Goal: Task Accomplishment & Management: Manage account settings

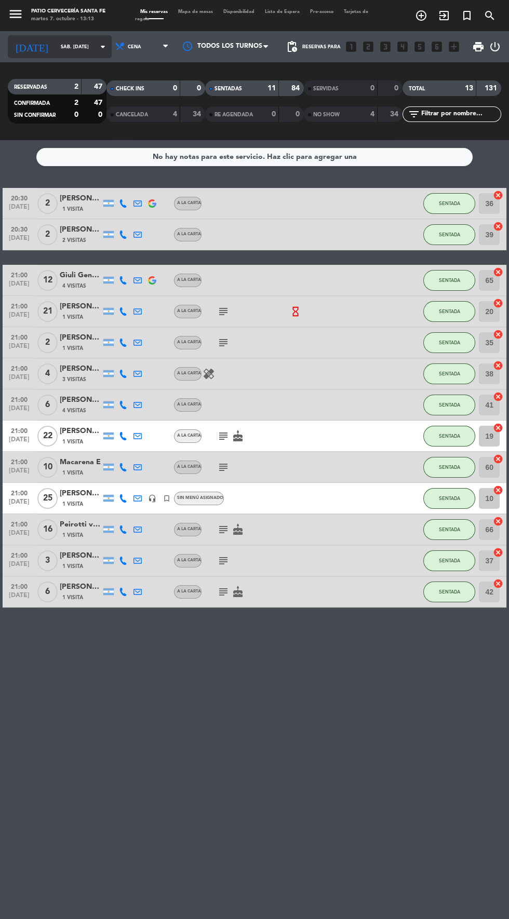
click at [67, 46] on input "sáb. [DATE]" at bounding box center [88, 47] width 65 height 16
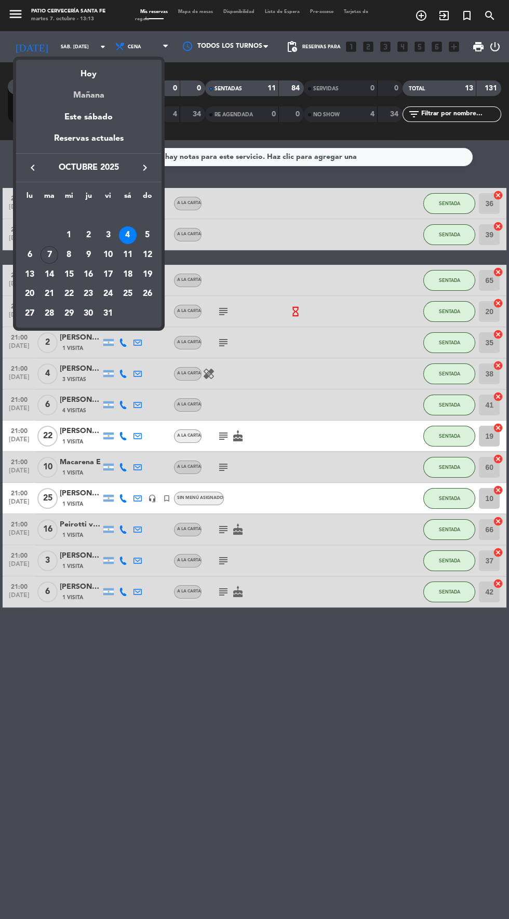
click at [60, 87] on div "Mañana" at bounding box center [88, 91] width 145 height 21
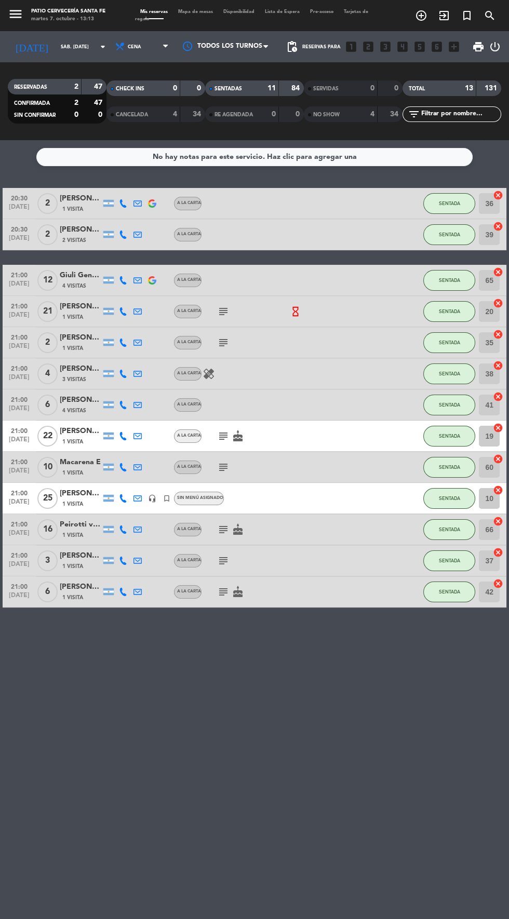
type input "mié. [DATE]"
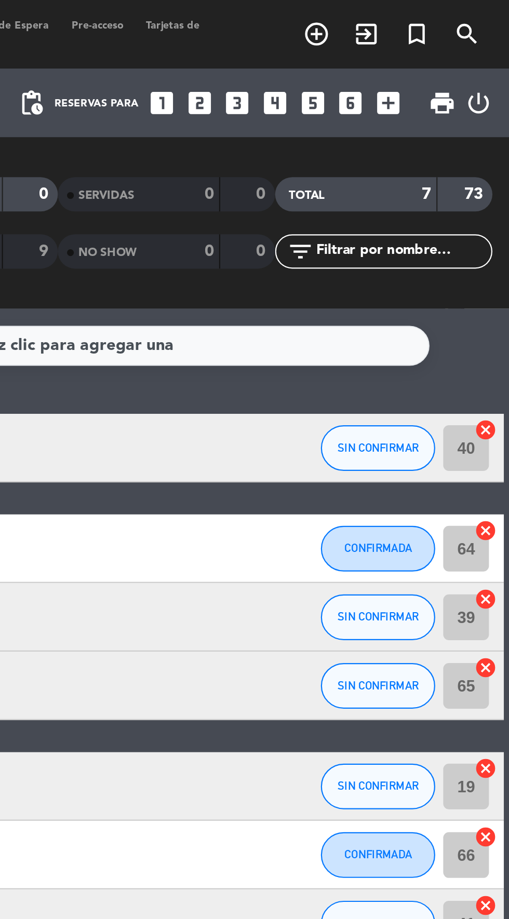
click at [469, 12] on icon "turned_in_not" at bounding box center [466, 15] width 12 height 12
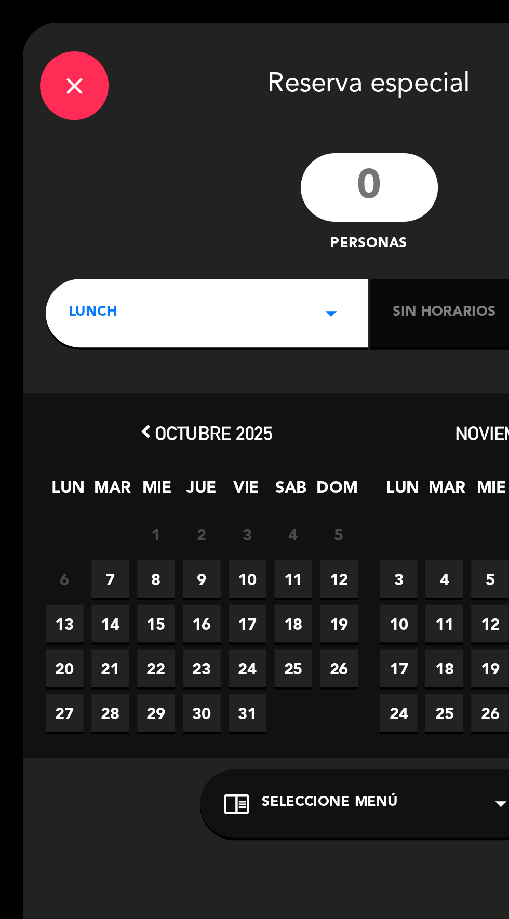
click at [176, 83] on input "number" at bounding box center [168, 85] width 62 height 31
click at [50, 263] on span "7" at bounding box center [50, 262] width 17 height 17
click at [176, 74] on input "number" at bounding box center [168, 85] width 62 height 31
type input "50"
click at [150, 150] on div "LUNCH arrow_drop_down" at bounding box center [94, 142] width 146 height 31
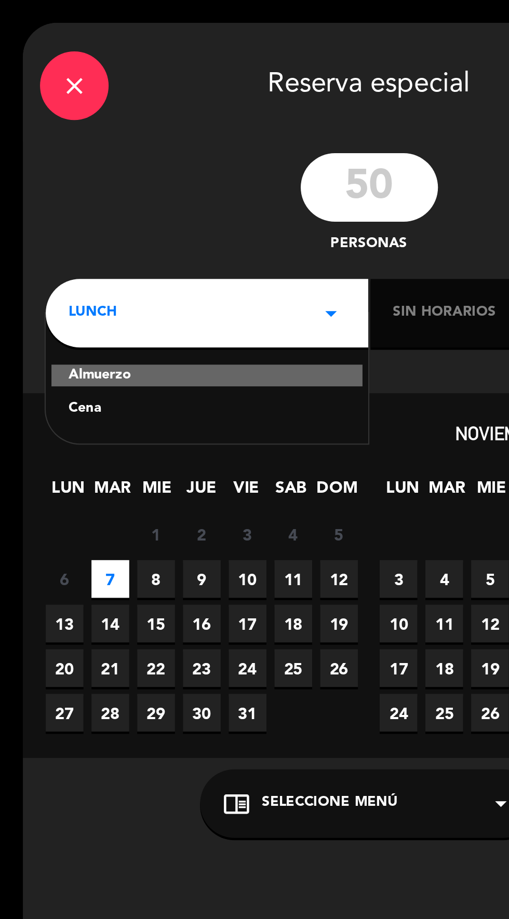
click at [124, 188] on div "Cena" at bounding box center [94, 186] width 126 height 10
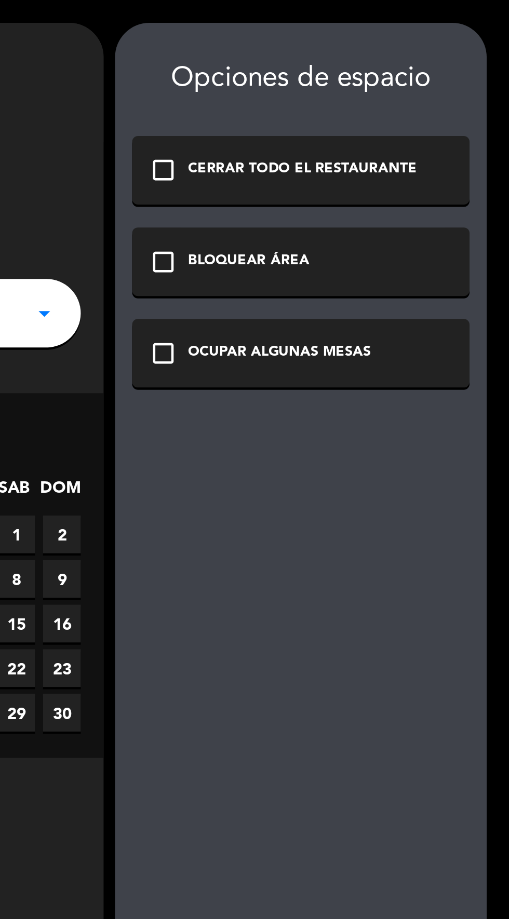
click at [354, 158] on icon "check_box_outline_blank" at bounding box center [351, 160] width 12 height 12
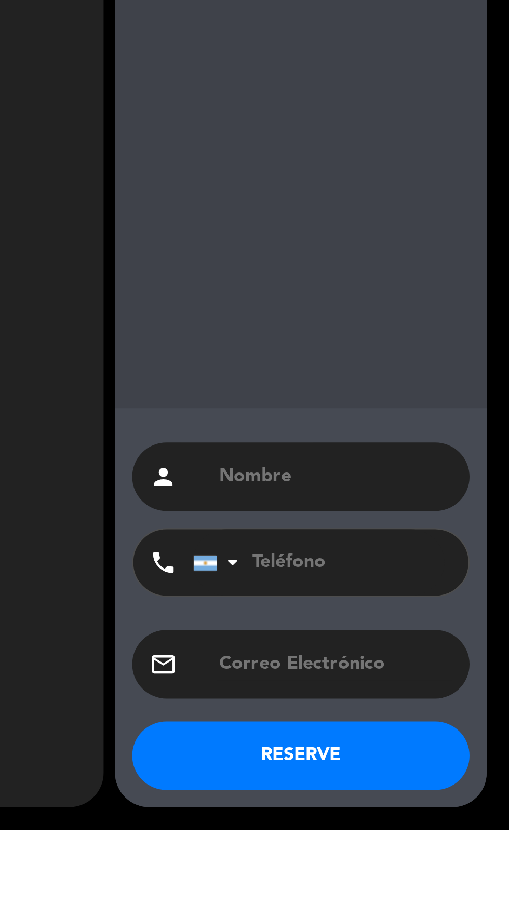
click at [447, 766] on input "text" at bounding box center [429, 758] width 107 height 15
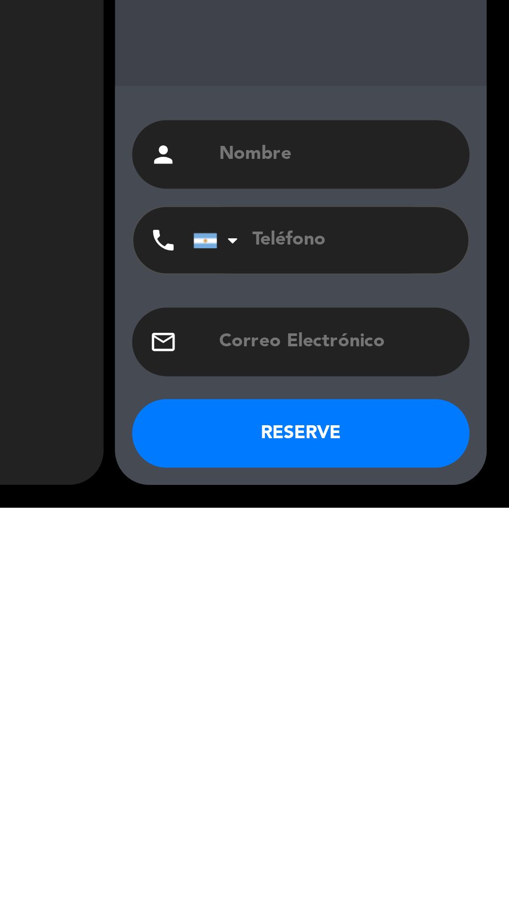
scroll to position [46, 0]
type input "[PERSON_NAME]"
click at [451, 876] on button "RESERVE" at bounding box center [413, 885] width 153 height 31
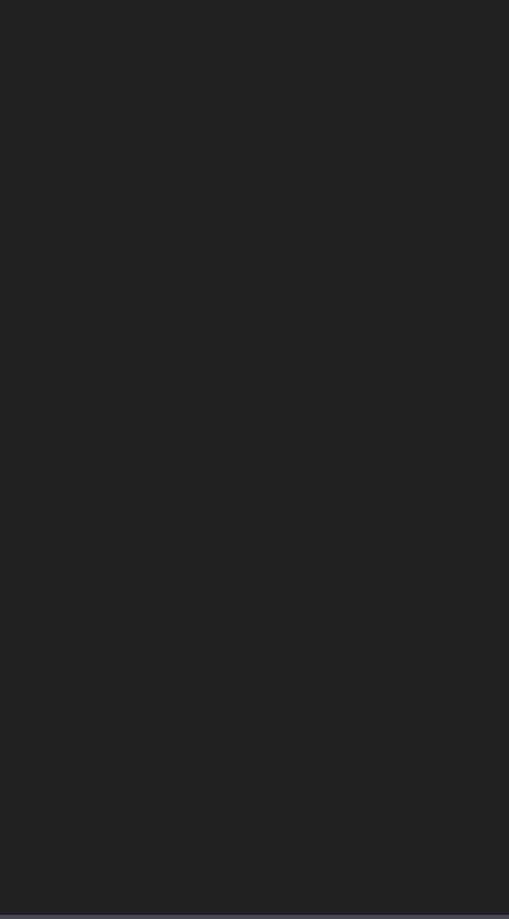
type input "[DATE] oct."
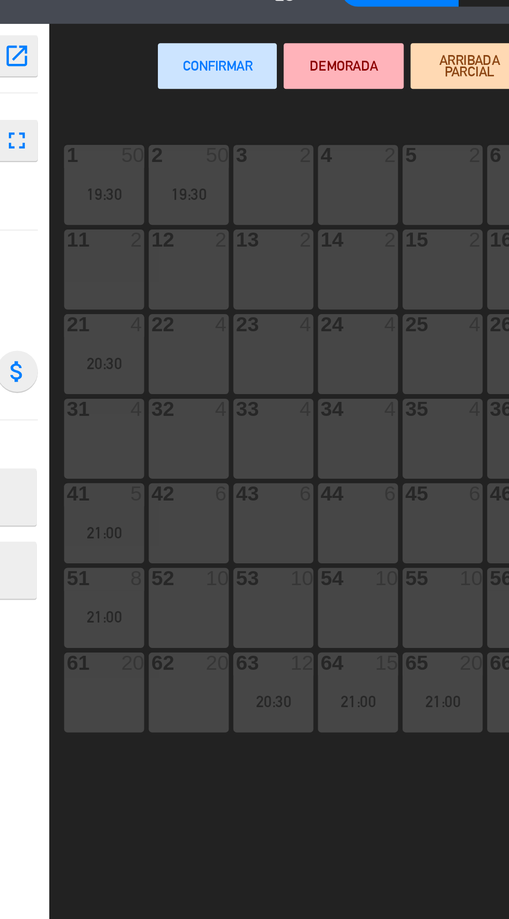
click at [192, 368] on div "62 20" at bounding box center [193, 366] width 36 height 36
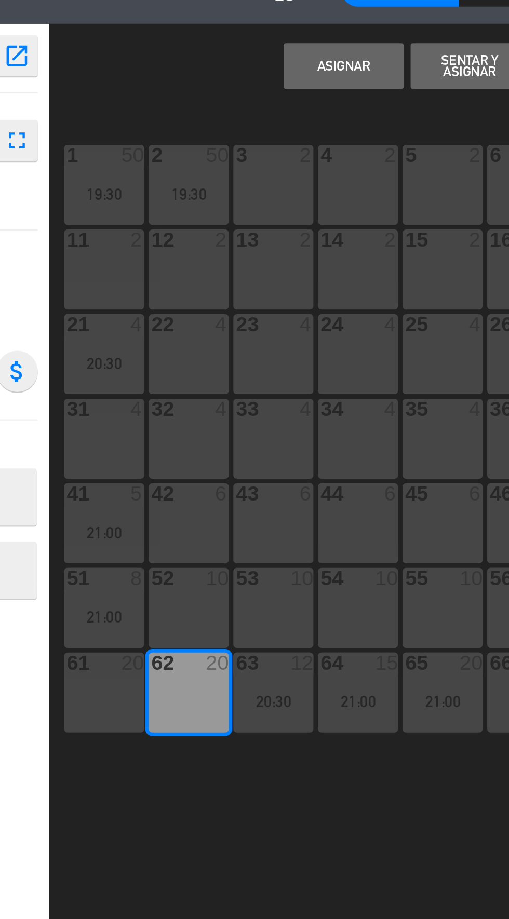
click at [154, 369] on div "61 20" at bounding box center [155, 366] width 36 height 36
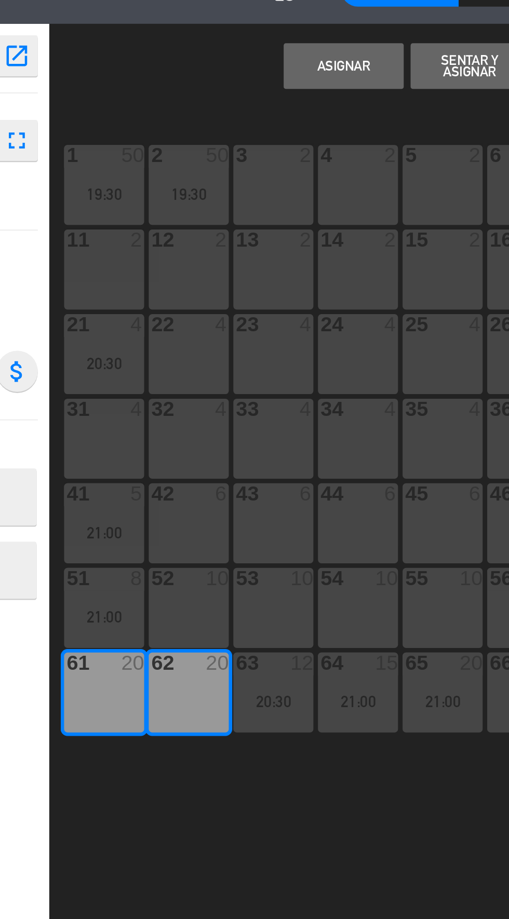
click at [200, 329] on div "52 10" at bounding box center [193, 327] width 36 height 36
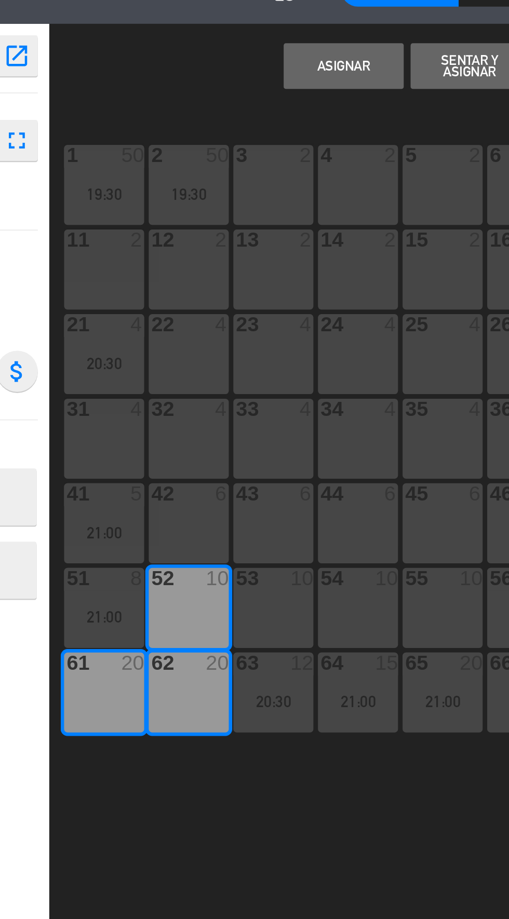
scroll to position [0, 18]
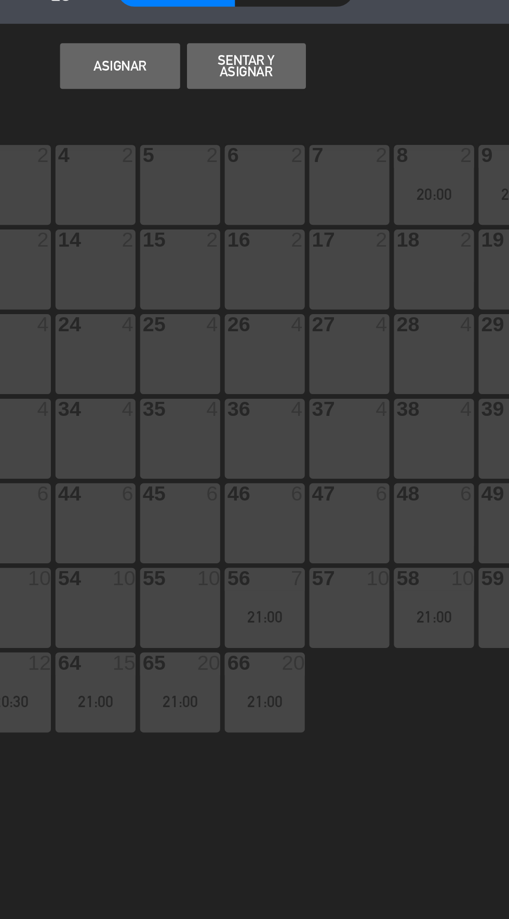
click at [269, 78] on button "Asignar" at bounding box center [263, 81] width 54 height 21
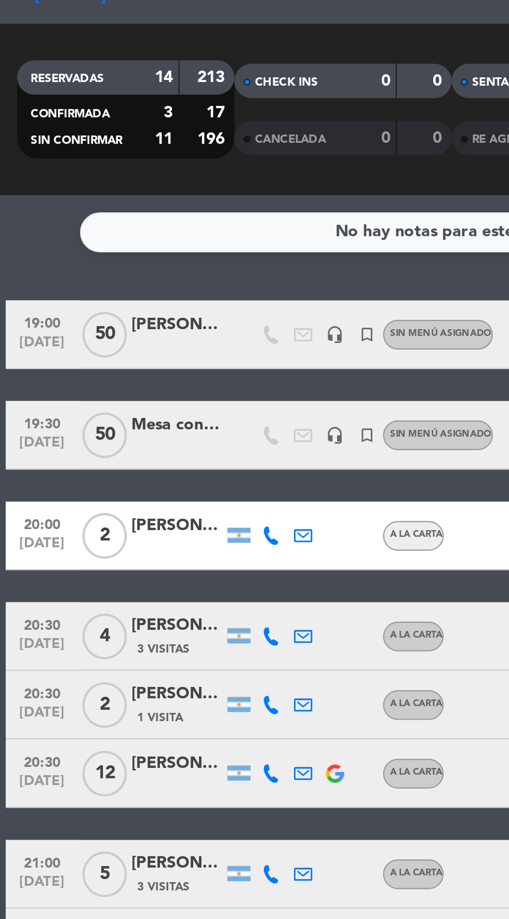
click at [150, 250] on icon "headset_mic" at bounding box center [152, 249] width 8 height 8
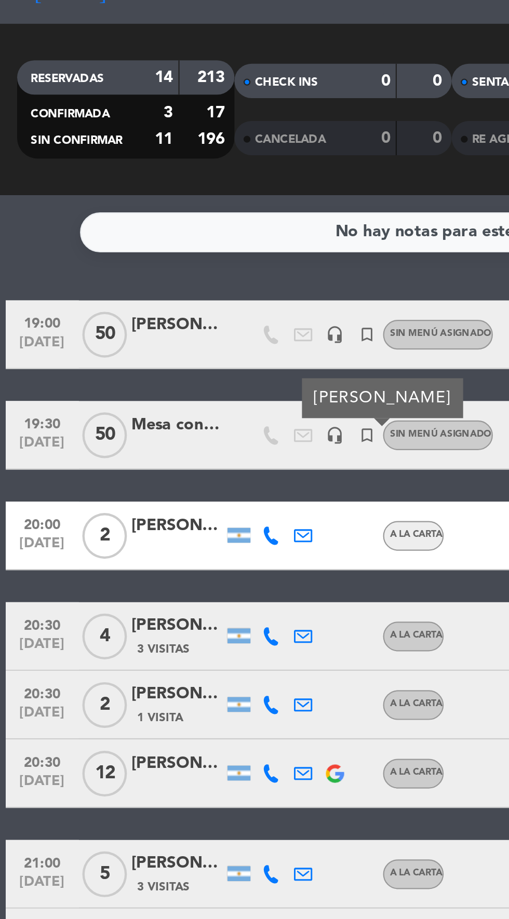
click at [151, 206] on icon "headset_mic" at bounding box center [152, 203] width 8 height 8
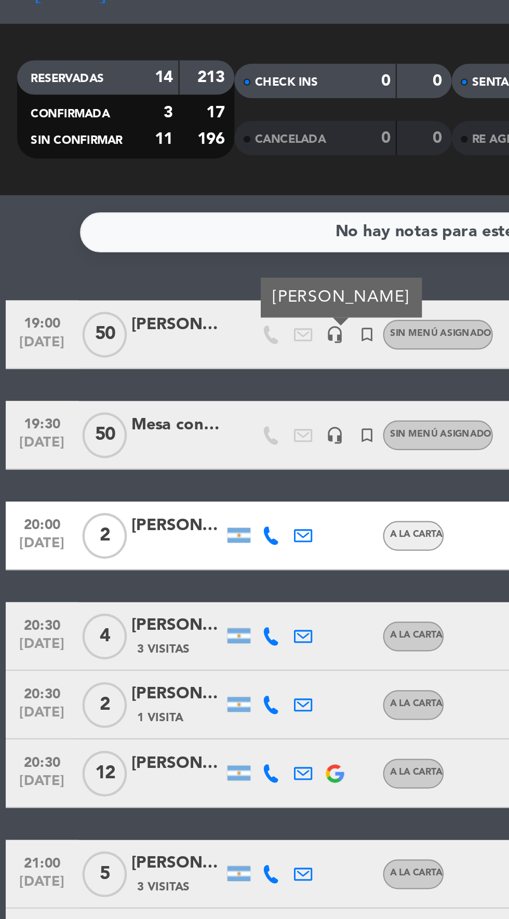
click at [82, 202] on div "[PERSON_NAME]" at bounding box center [81, 199] width 42 height 12
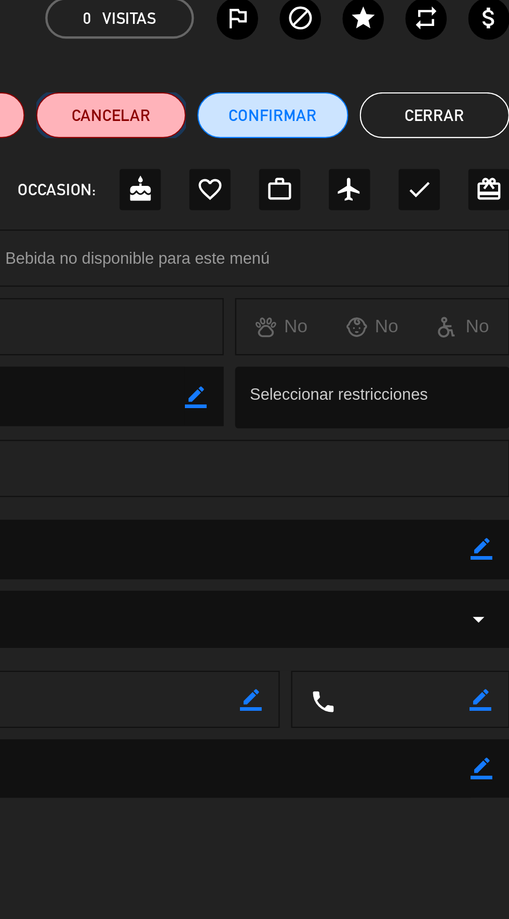
click at [322, 104] on button "Cancelar" at bounding box center [328, 103] width 68 height 21
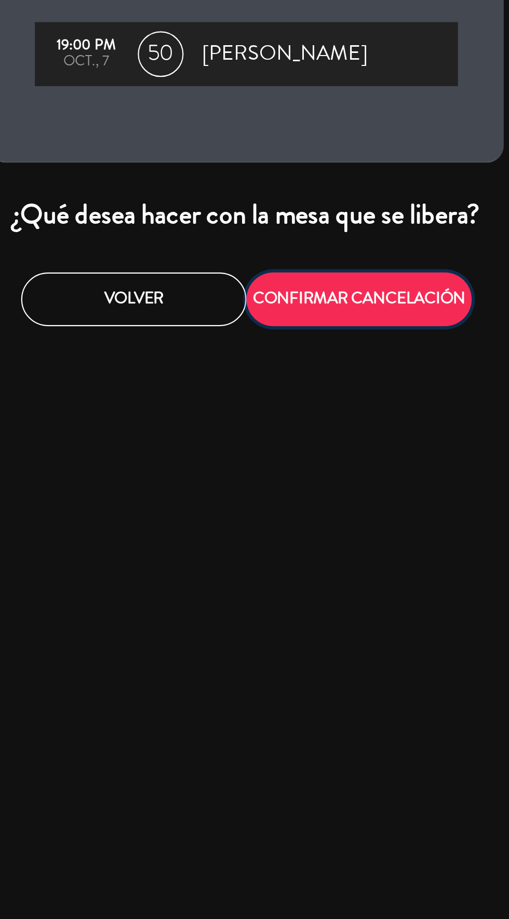
click at [318, 195] on button "CONFIRMAR CANCELACIÓN" at bounding box center [305, 194] width 102 height 24
